Goal: Task Accomplishment & Management: Manage account settings

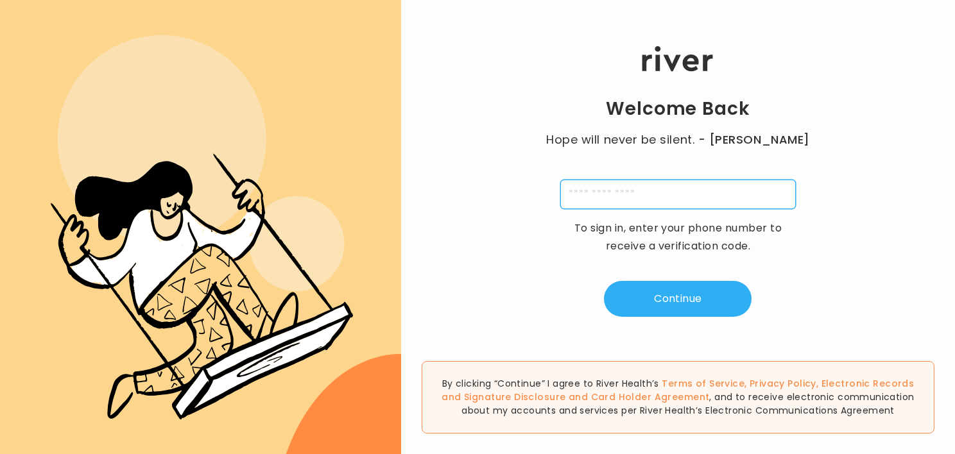
click at [637, 197] on input "tel" at bounding box center [678, 195] width 236 height 30
type input "**********"
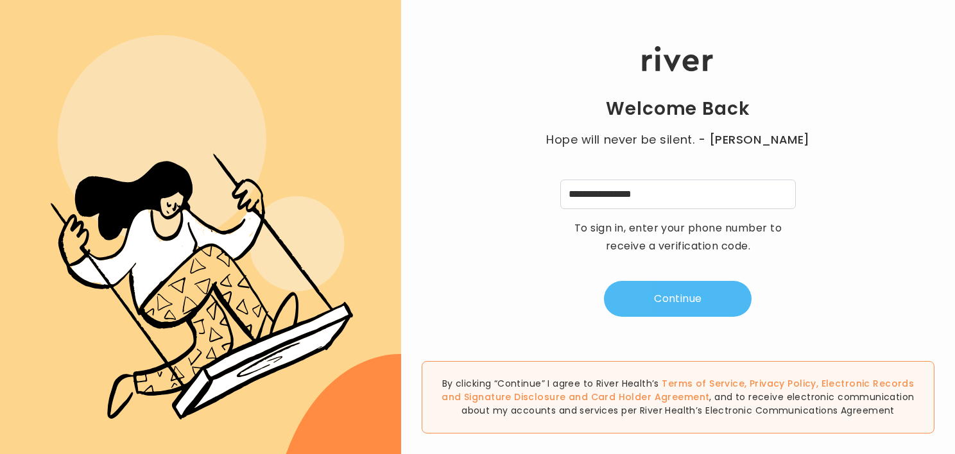
click at [677, 293] on button "Continue" at bounding box center [678, 299] width 148 height 36
type input "*"
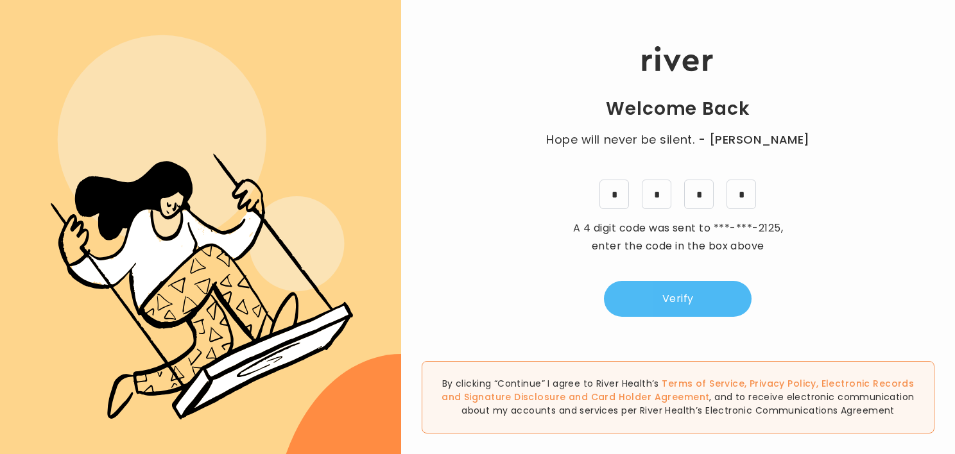
click at [704, 293] on button "Verify" at bounding box center [678, 299] width 148 height 36
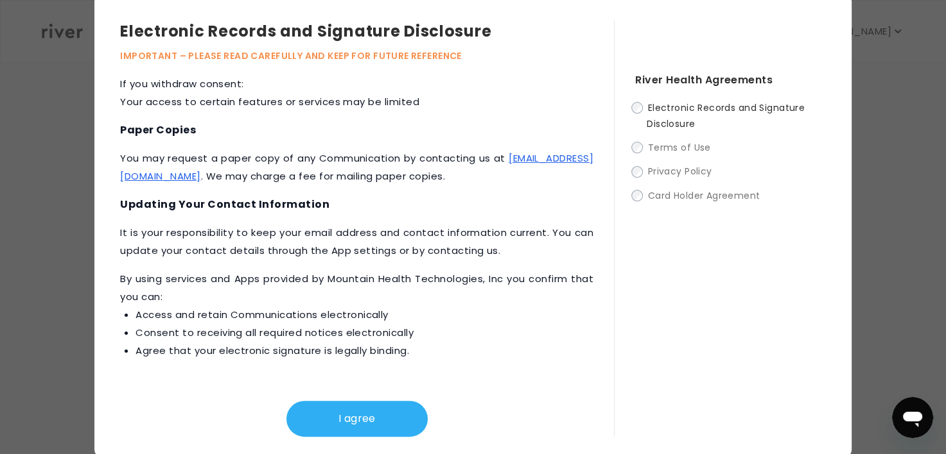
scroll to position [9, 0]
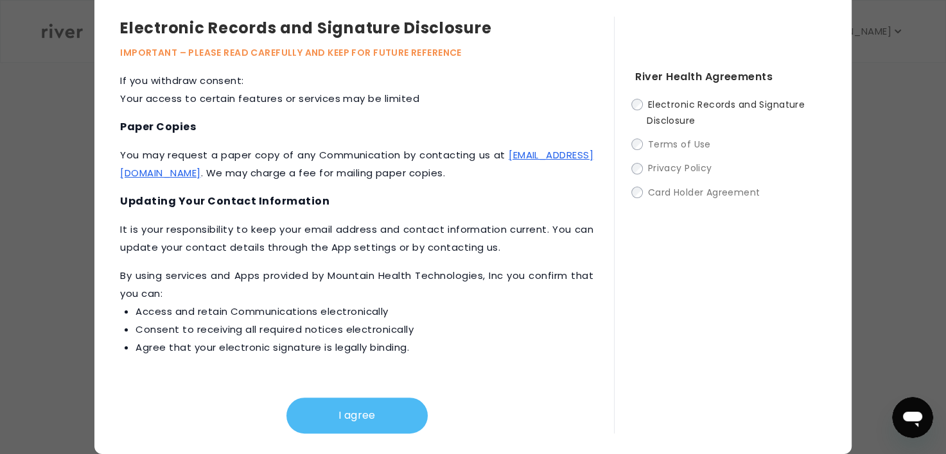
click at [339, 418] on button "I agree" at bounding box center [356, 416] width 141 height 36
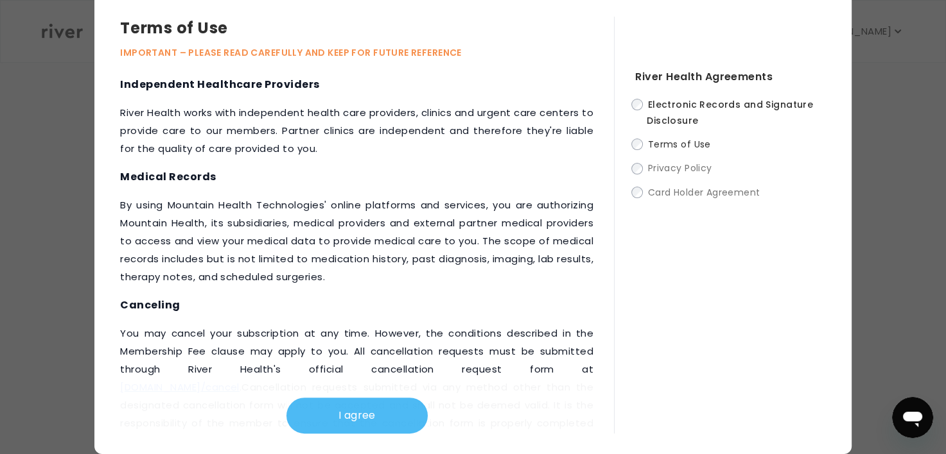
scroll to position [758, 0]
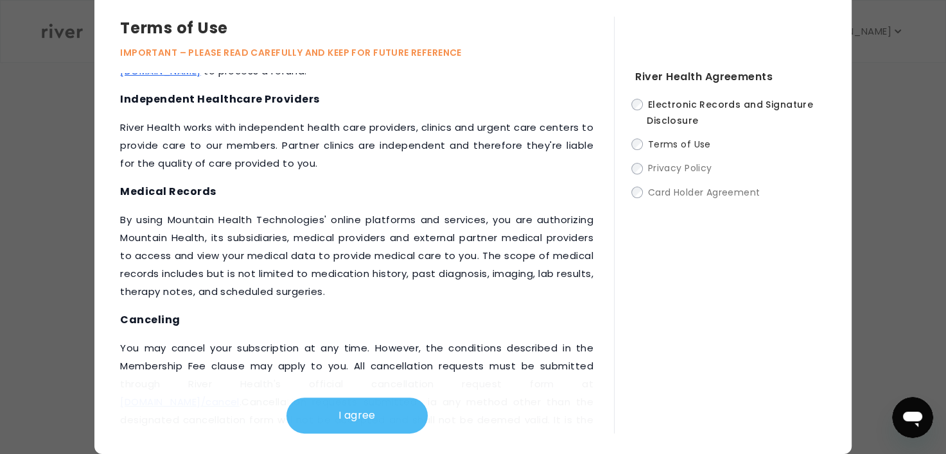
click at [359, 413] on button "I agree" at bounding box center [356, 416] width 141 height 36
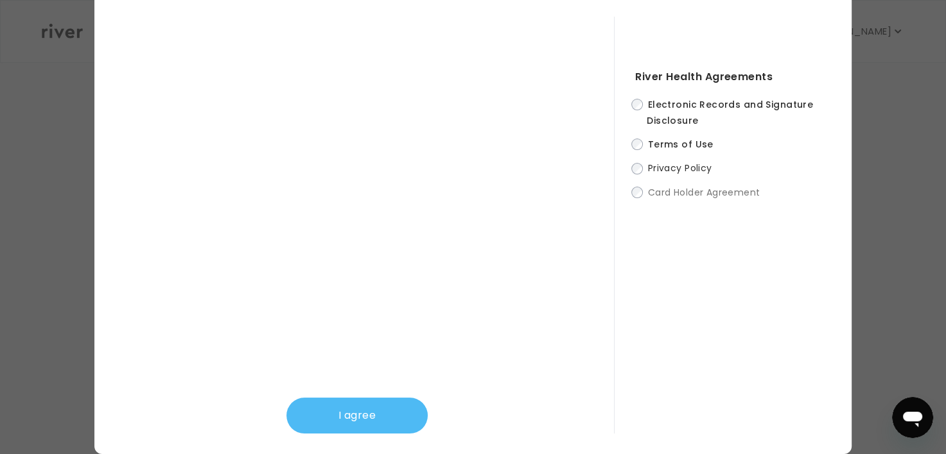
click at [349, 413] on button "I agree" at bounding box center [356, 416] width 141 height 36
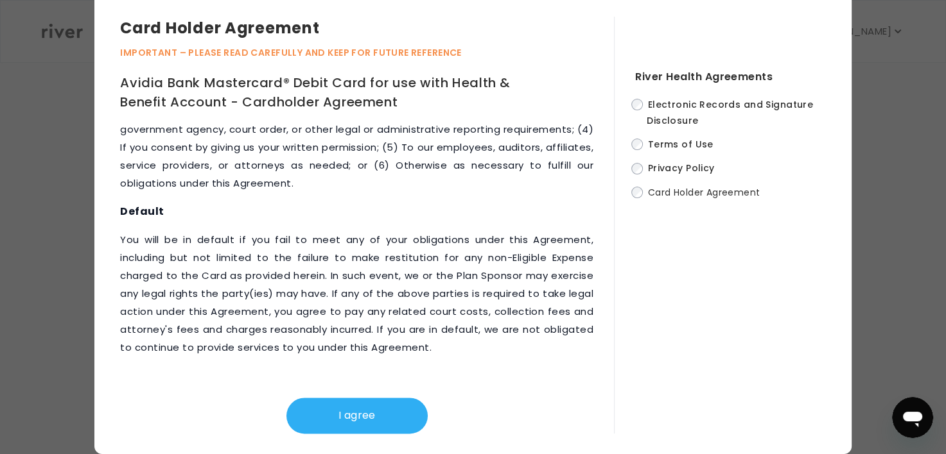
scroll to position [6712, 0]
click at [379, 416] on button "I agree" at bounding box center [356, 416] width 141 height 36
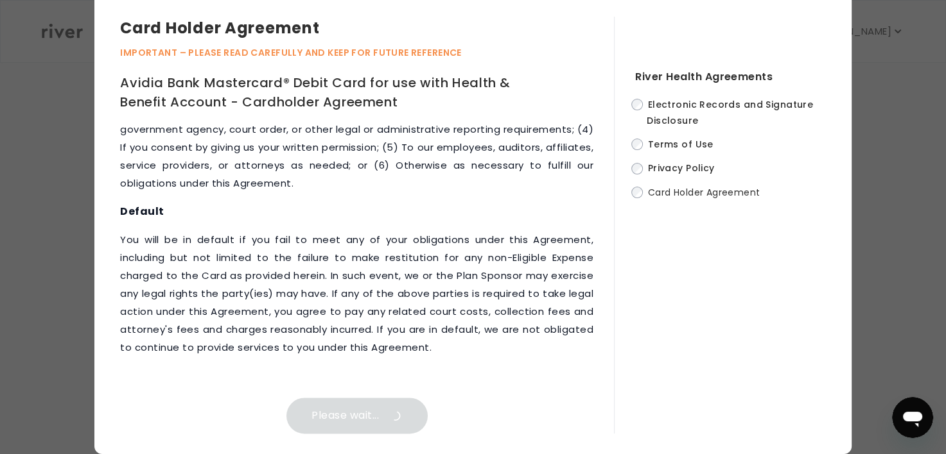
scroll to position [0, 0]
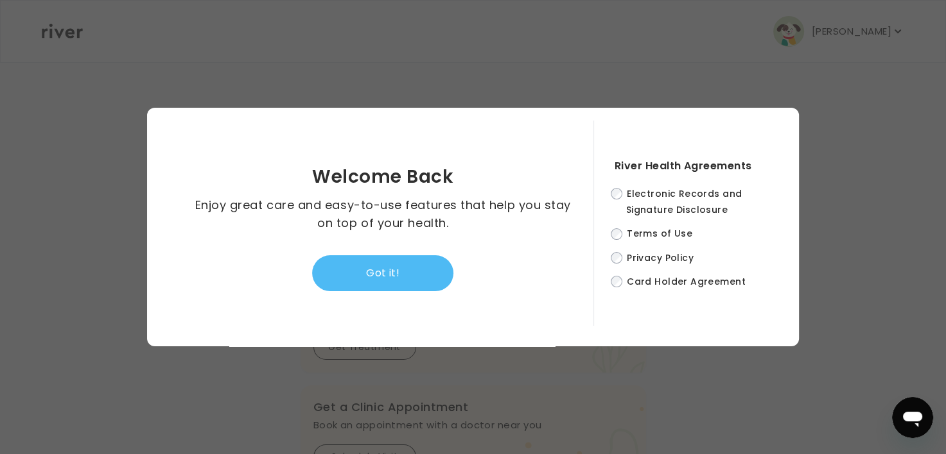
click at [368, 275] on button "Got it!" at bounding box center [382, 273] width 141 height 36
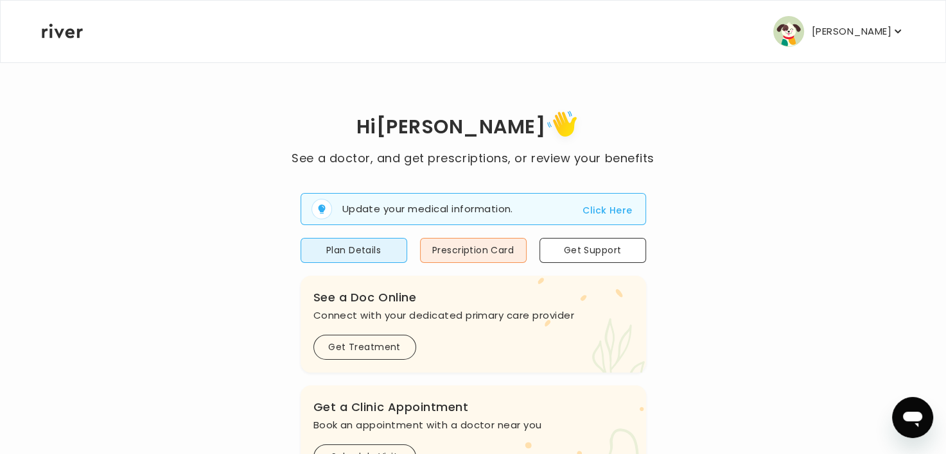
click at [845, 30] on p "[PERSON_NAME]" at bounding box center [851, 31] width 80 height 18
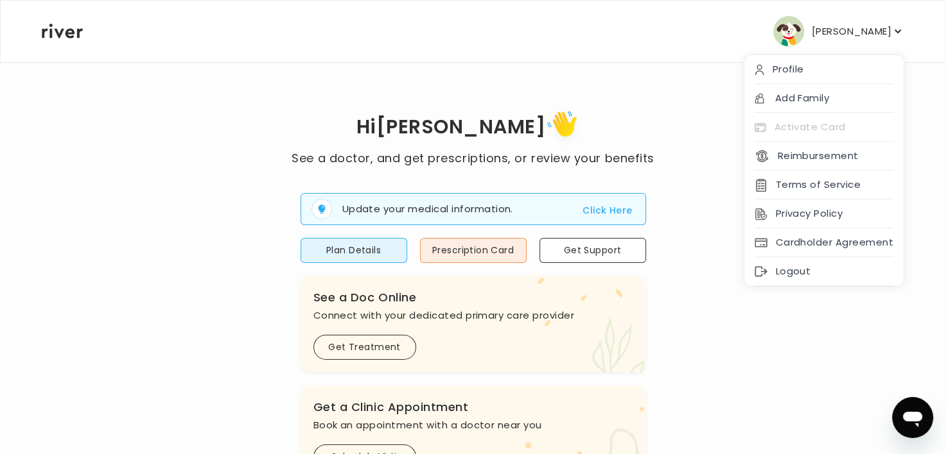
click at [698, 290] on div "Hi [PERSON_NAME] See a doctor, and get prescriptions, or review your benefits U…" at bounding box center [472, 459] width 863 height 705
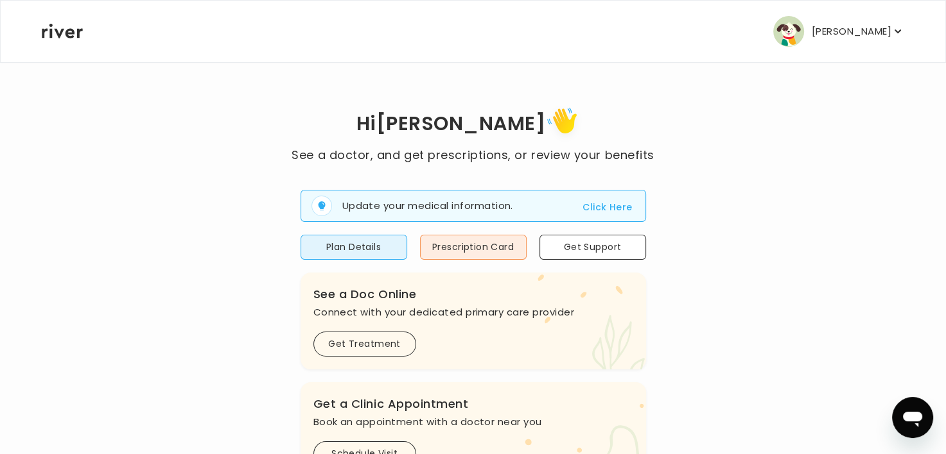
scroll to position [3, 0]
click at [350, 245] on button "Plan Details" at bounding box center [353, 248] width 107 height 25
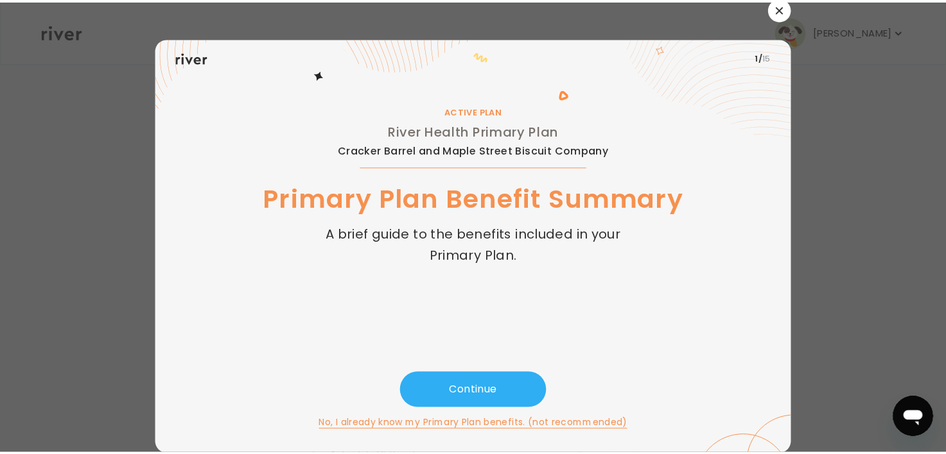
scroll to position [4, 0]
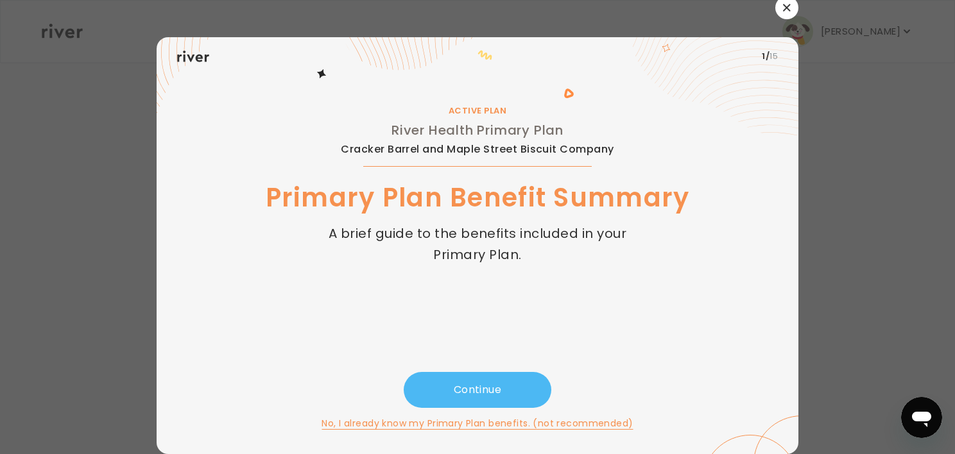
click at [438, 381] on button "Continue" at bounding box center [478, 390] width 148 height 36
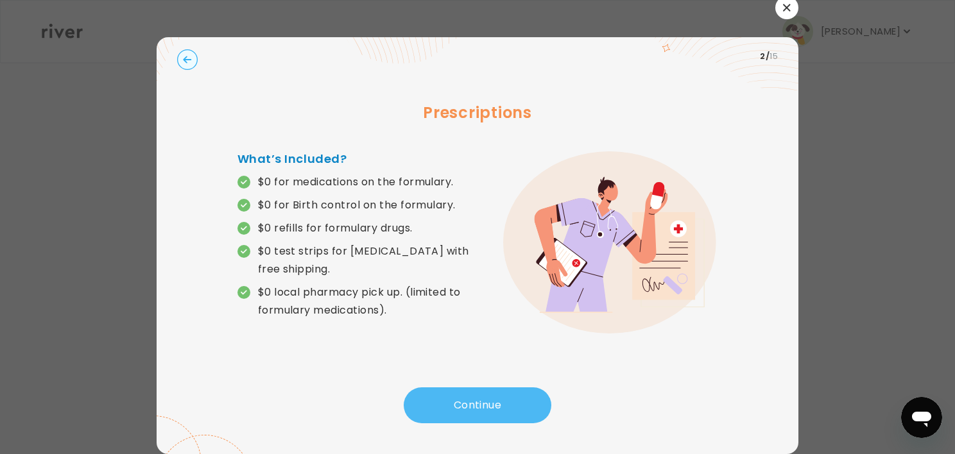
click at [449, 400] on button "Continue" at bounding box center [478, 406] width 148 height 36
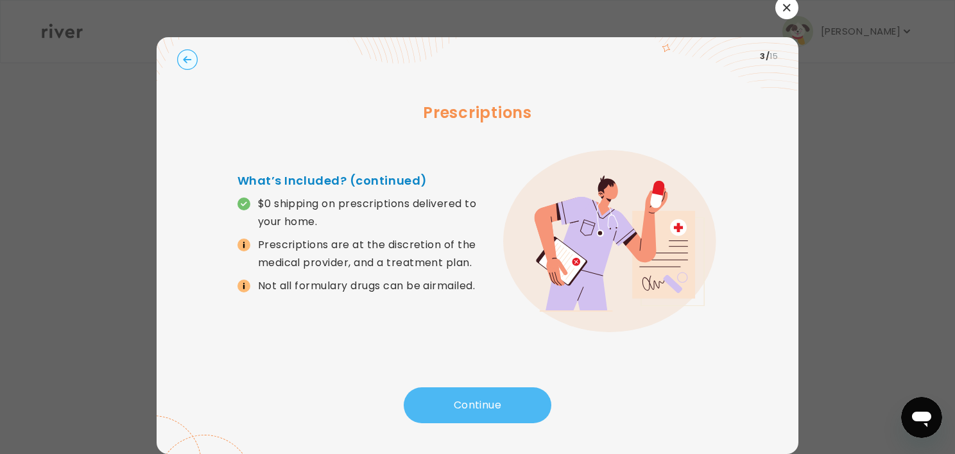
click at [449, 400] on button "Continue" at bounding box center [478, 406] width 148 height 36
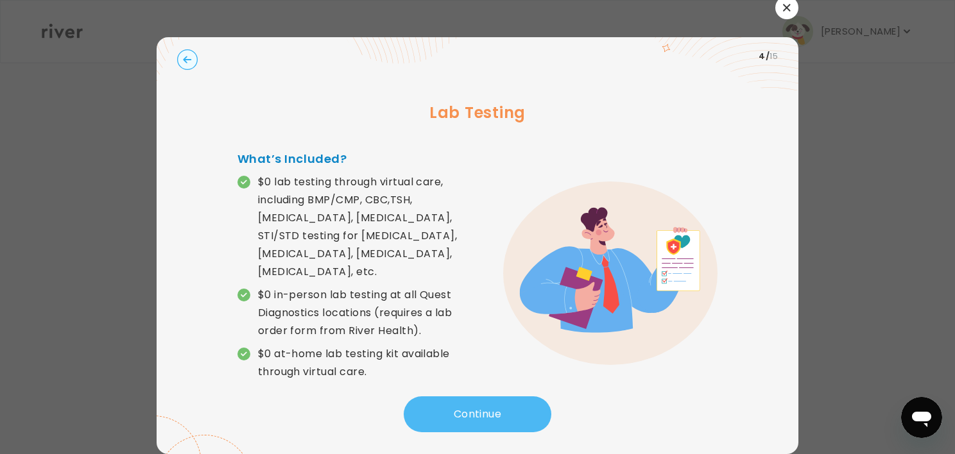
click at [449, 400] on button "Continue" at bounding box center [478, 415] width 148 height 36
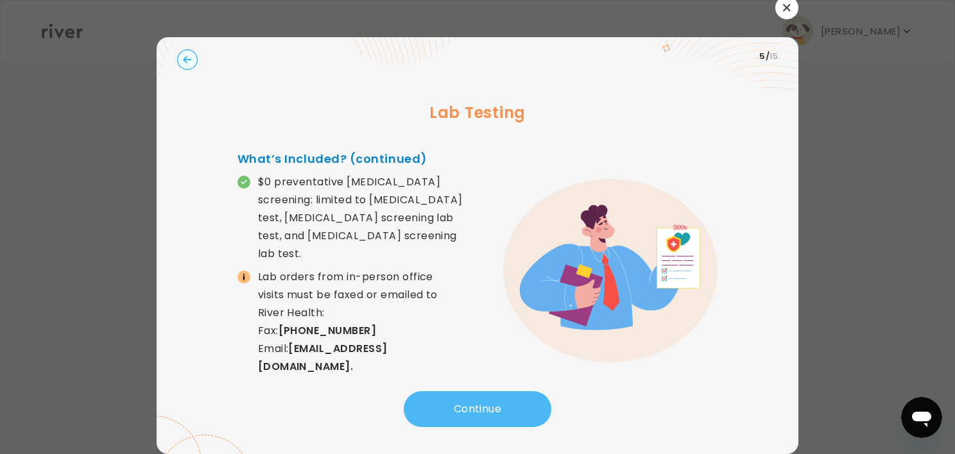
click at [463, 403] on button "Continue" at bounding box center [478, 410] width 148 height 36
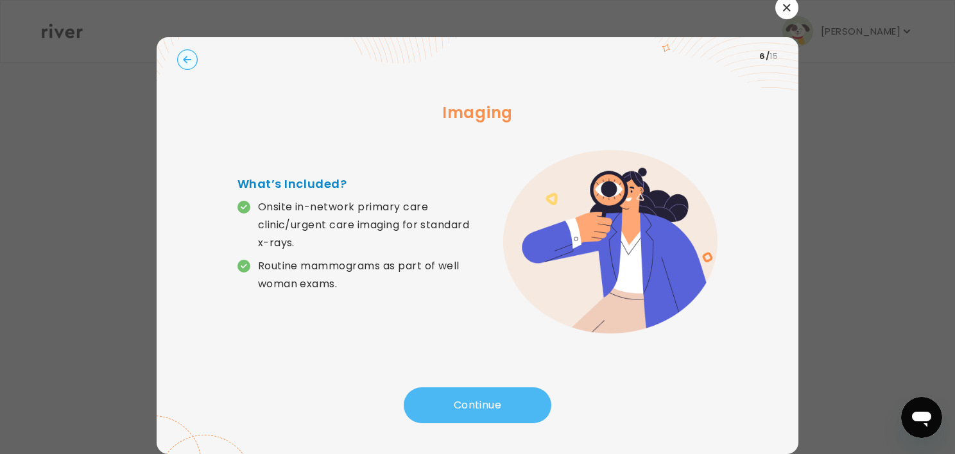
click at [463, 403] on button "Continue" at bounding box center [478, 406] width 148 height 36
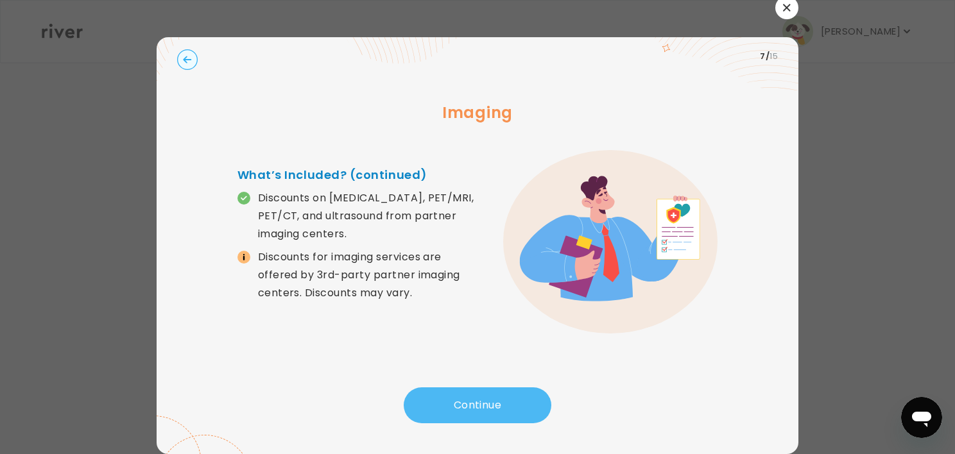
click at [463, 403] on button "Continue" at bounding box center [478, 406] width 148 height 36
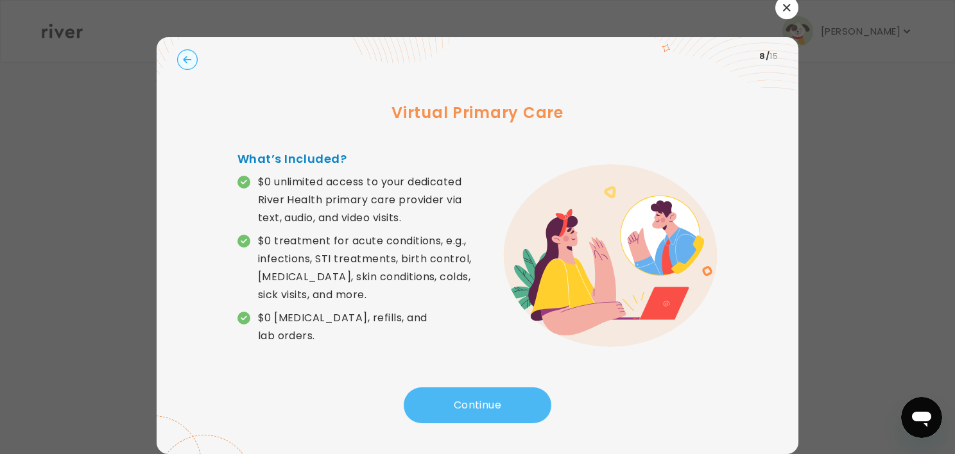
click at [463, 403] on button "Continue" at bounding box center [478, 406] width 148 height 36
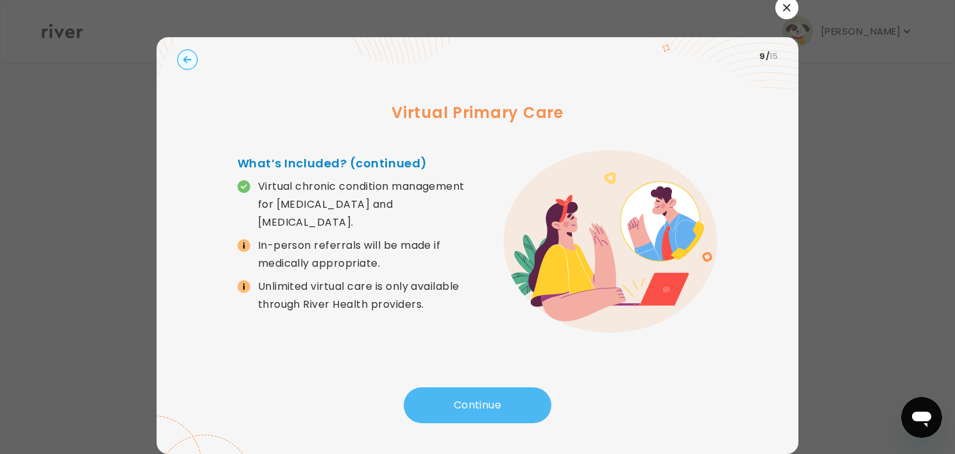
click at [463, 403] on button "Continue" at bounding box center [478, 406] width 148 height 36
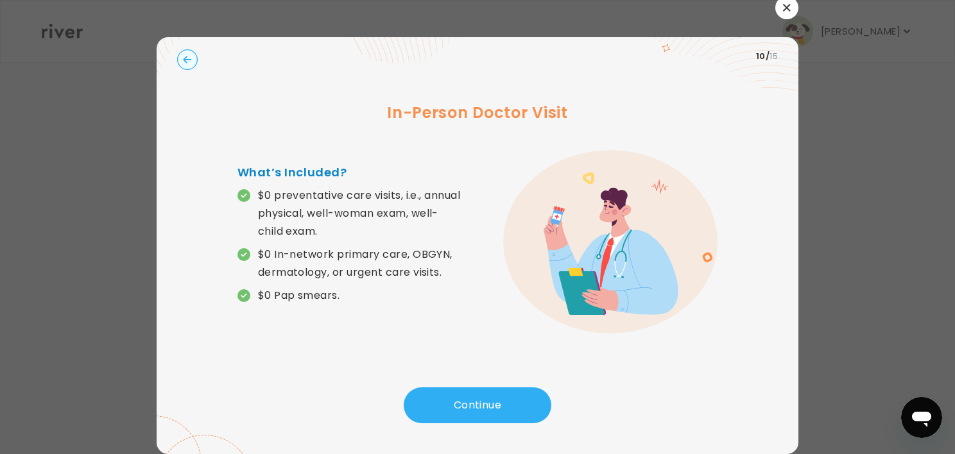
click at [185, 57] on circle "button" at bounding box center [188, 60] width 20 height 20
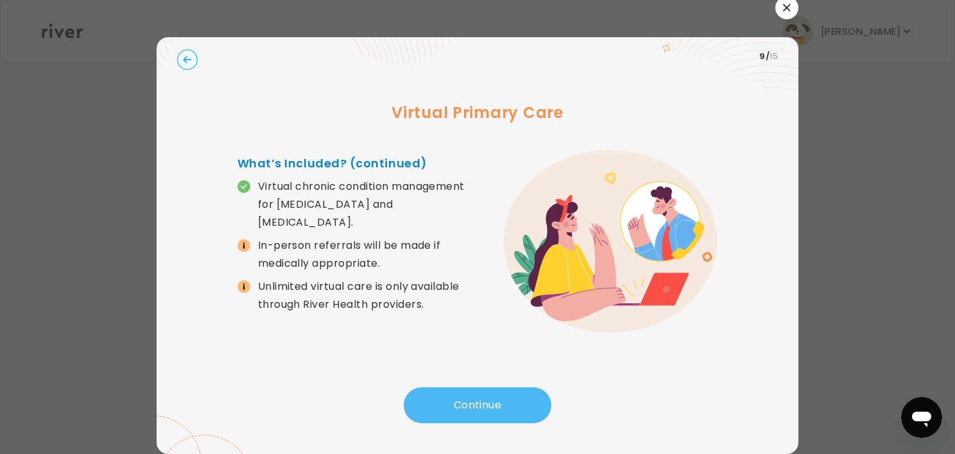
click at [467, 401] on button "Continue" at bounding box center [478, 406] width 148 height 36
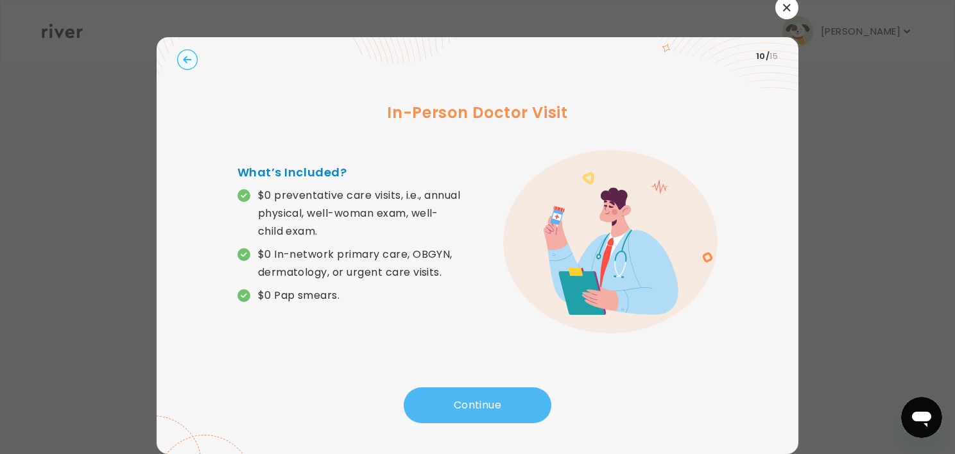
click at [467, 401] on button "Continue" at bounding box center [478, 406] width 148 height 36
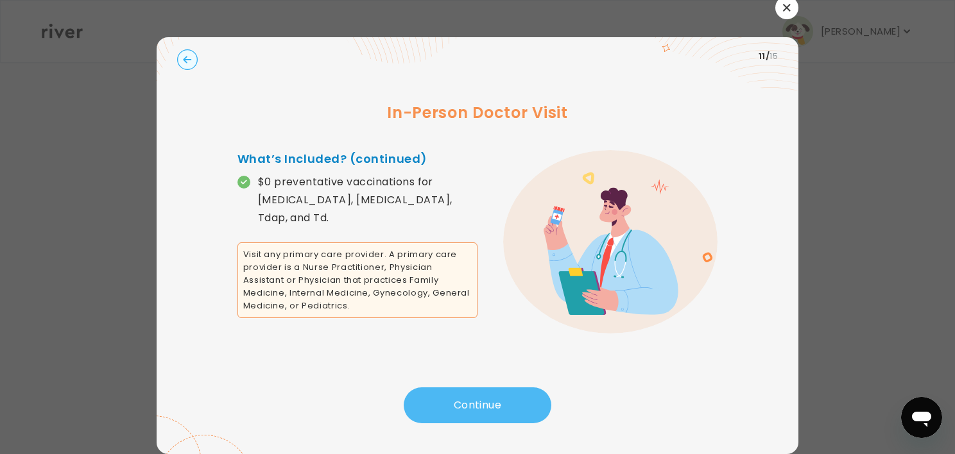
click at [467, 401] on button "Continue" at bounding box center [478, 406] width 148 height 36
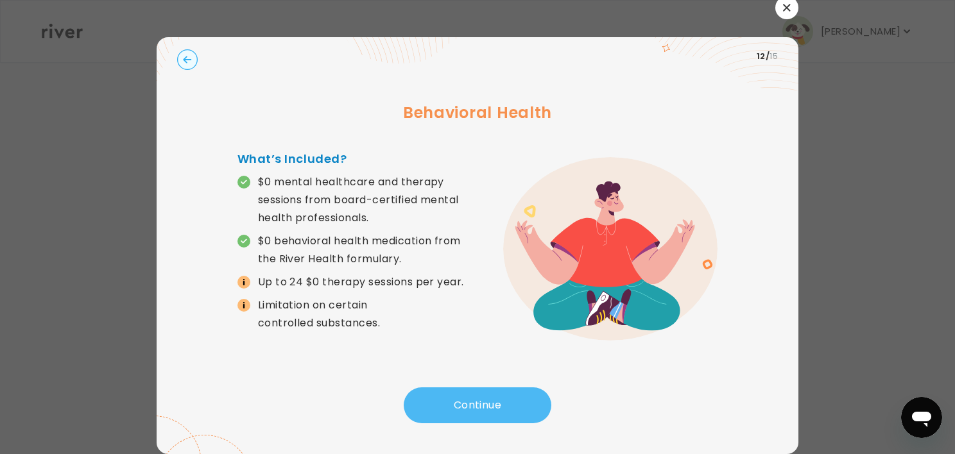
click at [467, 401] on button "Continue" at bounding box center [478, 406] width 148 height 36
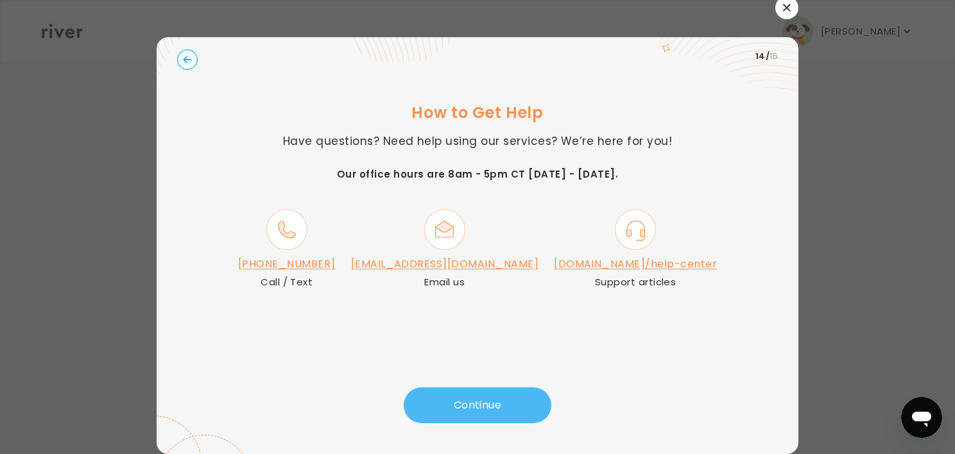
click at [467, 401] on button "Continue" at bounding box center [478, 406] width 148 height 36
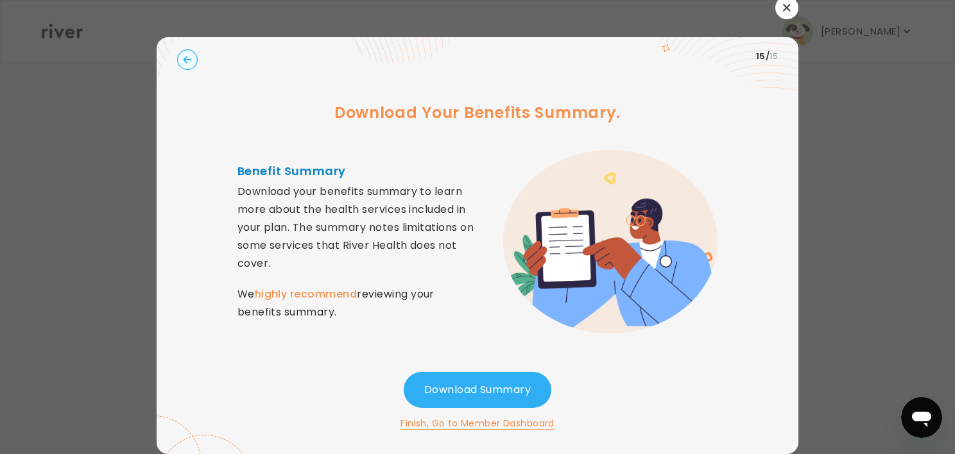
click at [452, 424] on button "Finish, Go to Member Dashboard" at bounding box center [478, 423] width 154 height 15
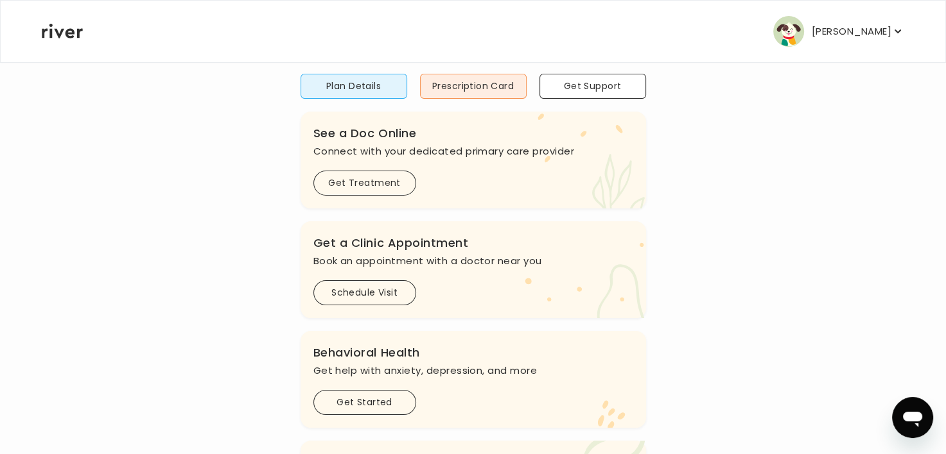
scroll to position [193, 0]
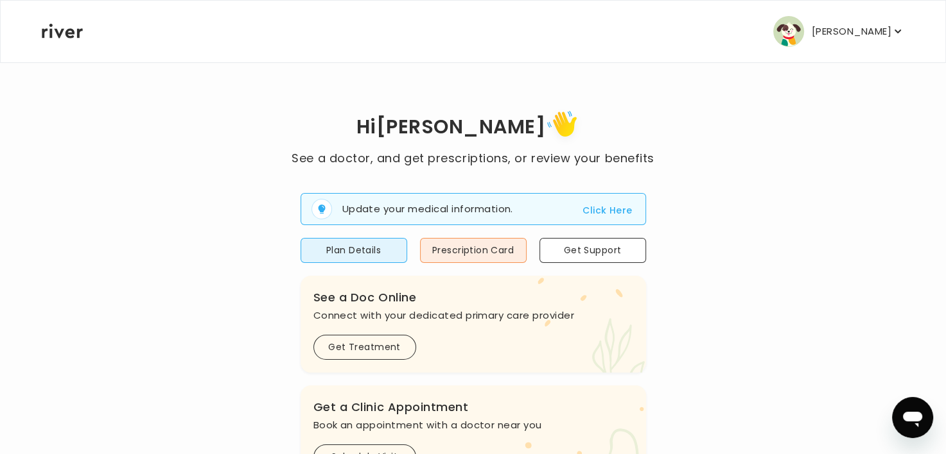
click at [604, 208] on button "Click Here" at bounding box center [606, 210] width 49 height 15
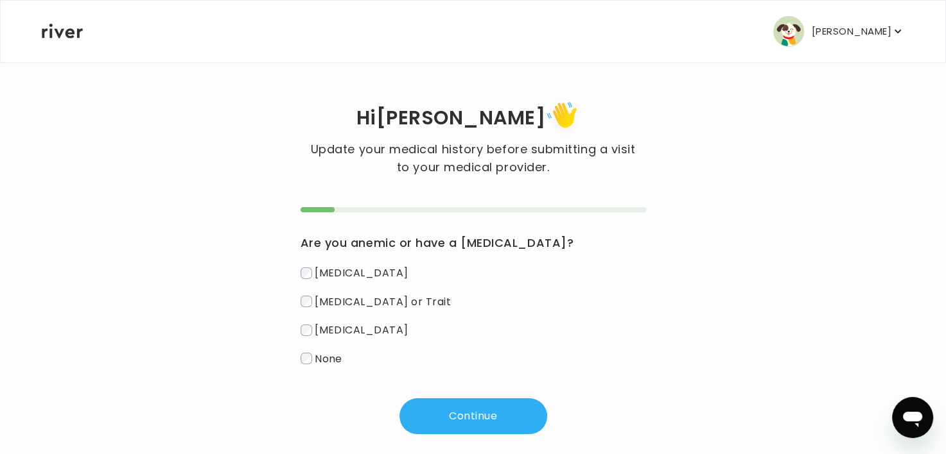
scroll to position [17, 0]
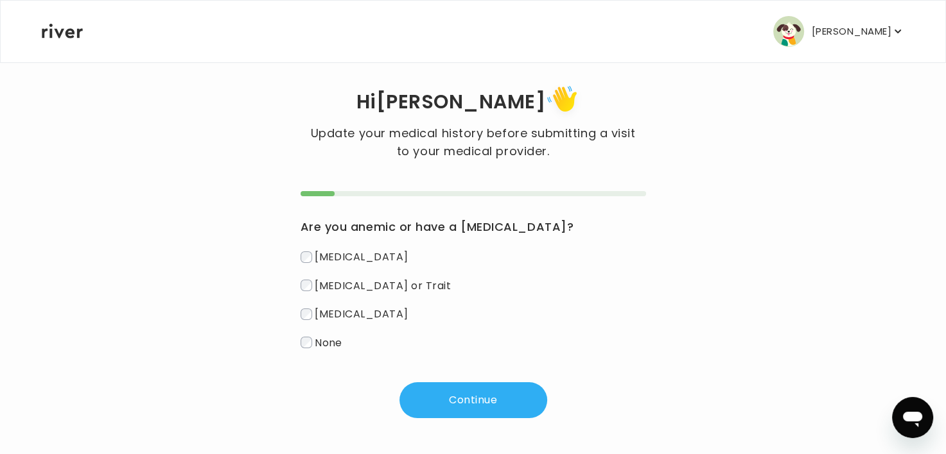
click at [799, 31] on img "button" at bounding box center [788, 31] width 31 height 31
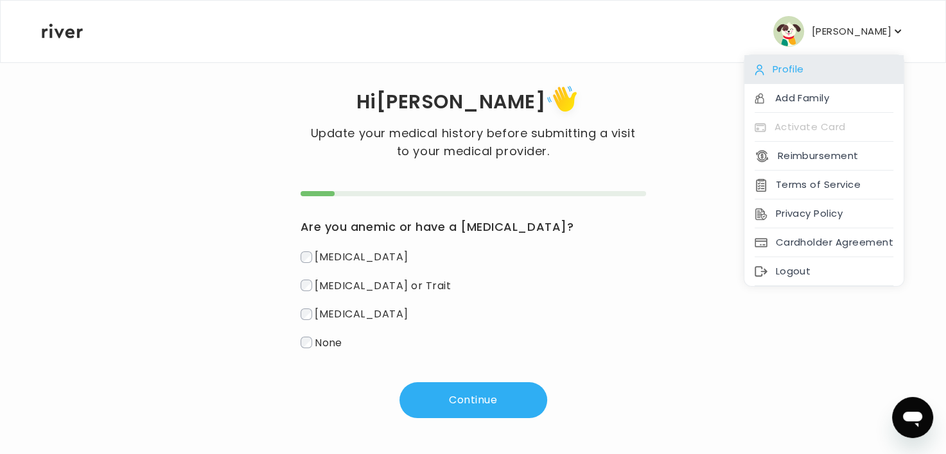
click at [786, 66] on div "Profile" at bounding box center [823, 69] width 159 height 29
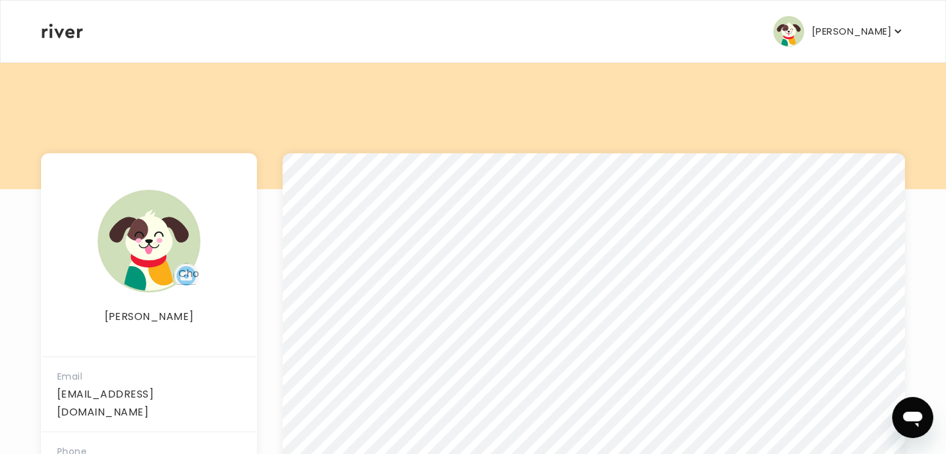
scroll to position [89, 0]
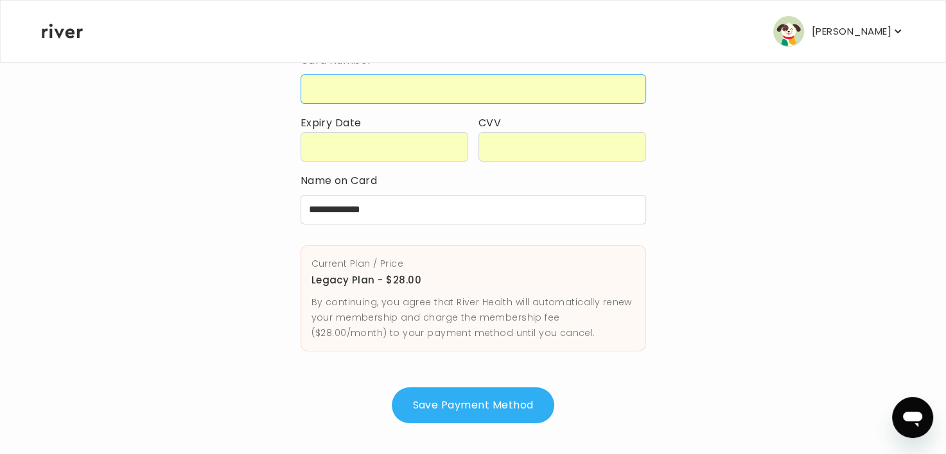
scroll to position [110, 0]
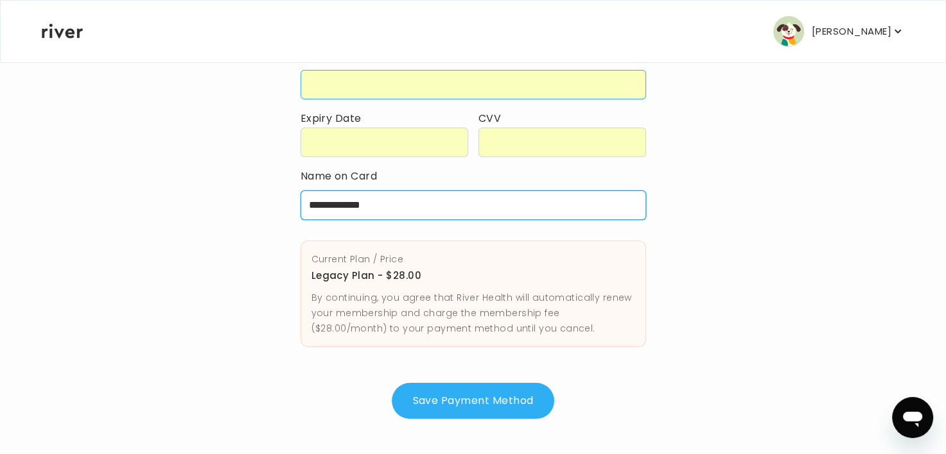
click at [396, 203] on input "**********" at bounding box center [472, 206] width 345 height 30
type input "*"
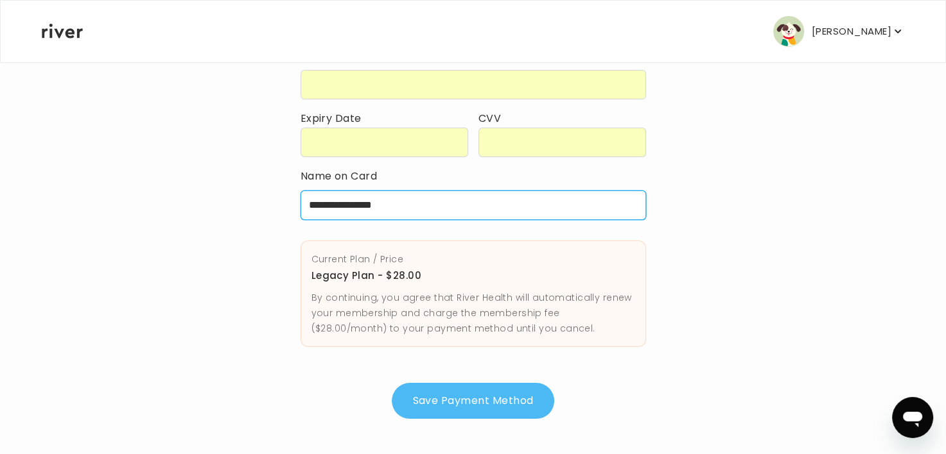
type input "**********"
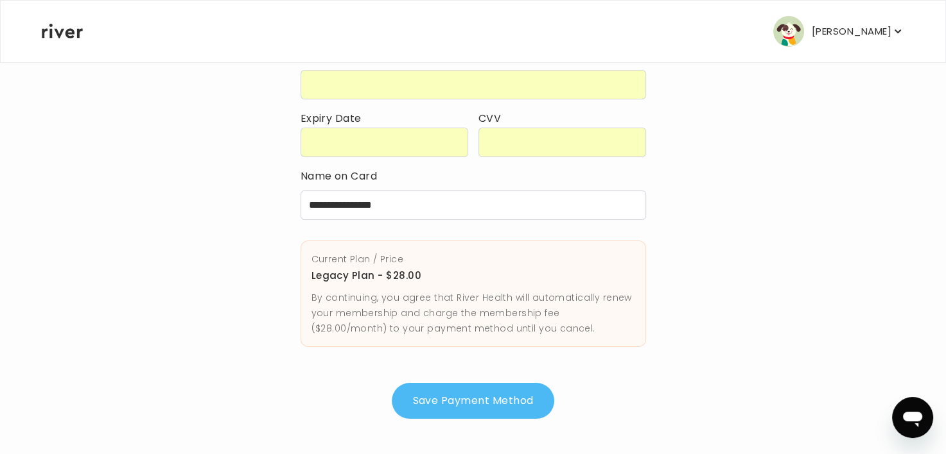
click at [465, 399] on button "Save Payment Method" at bounding box center [473, 401] width 162 height 36
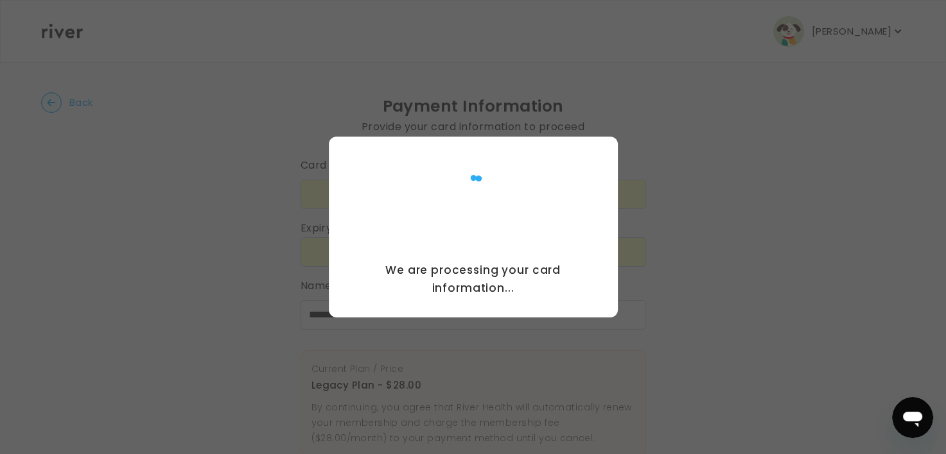
scroll to position [0, 0]
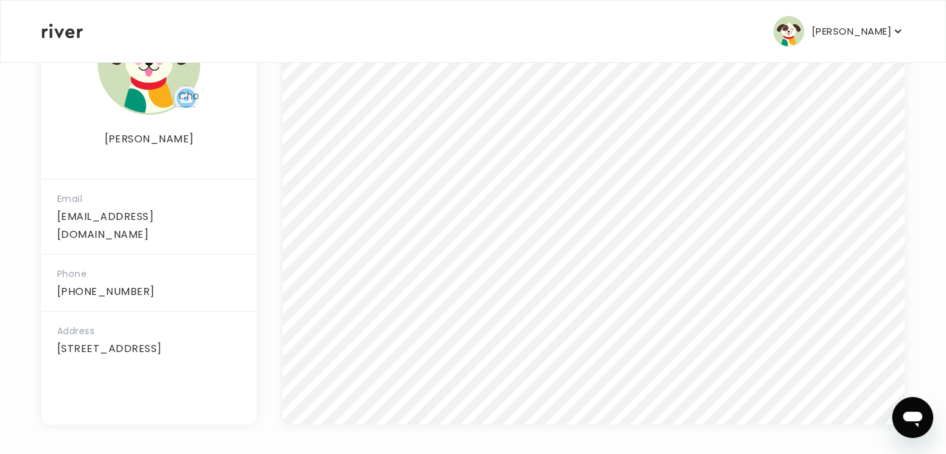
scroll to position [281, 0]
